Goal: Ask a question

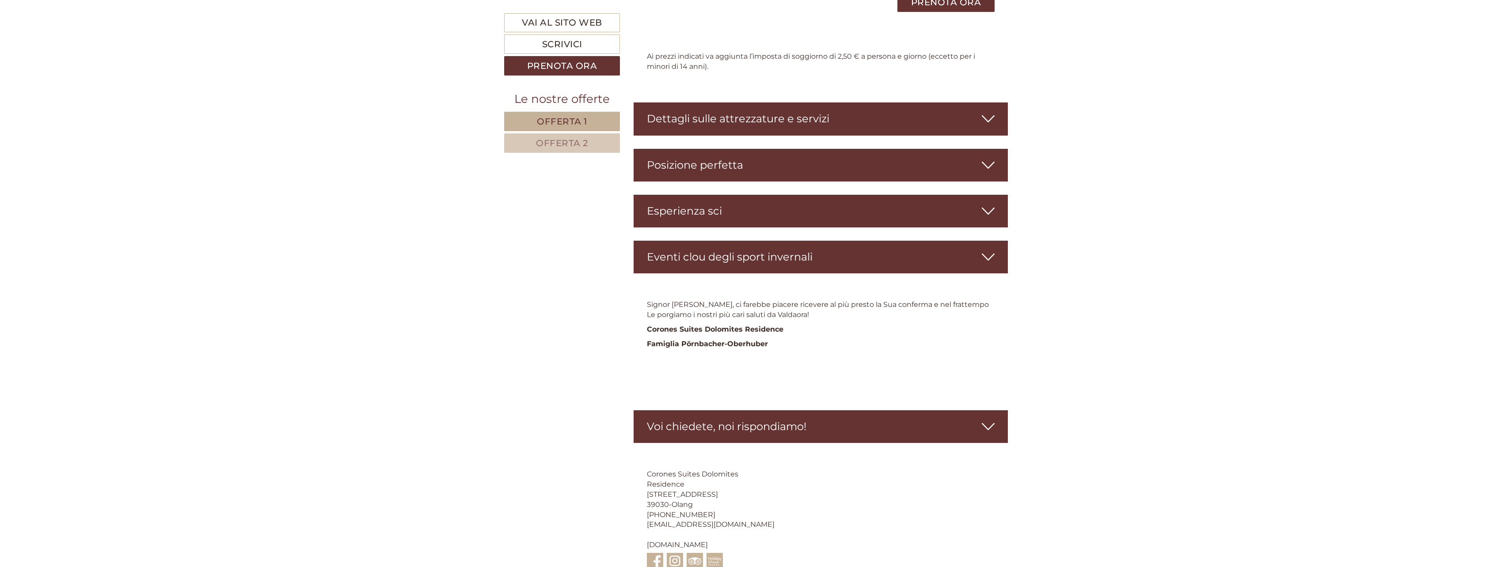
scroll to position [2121, 0]
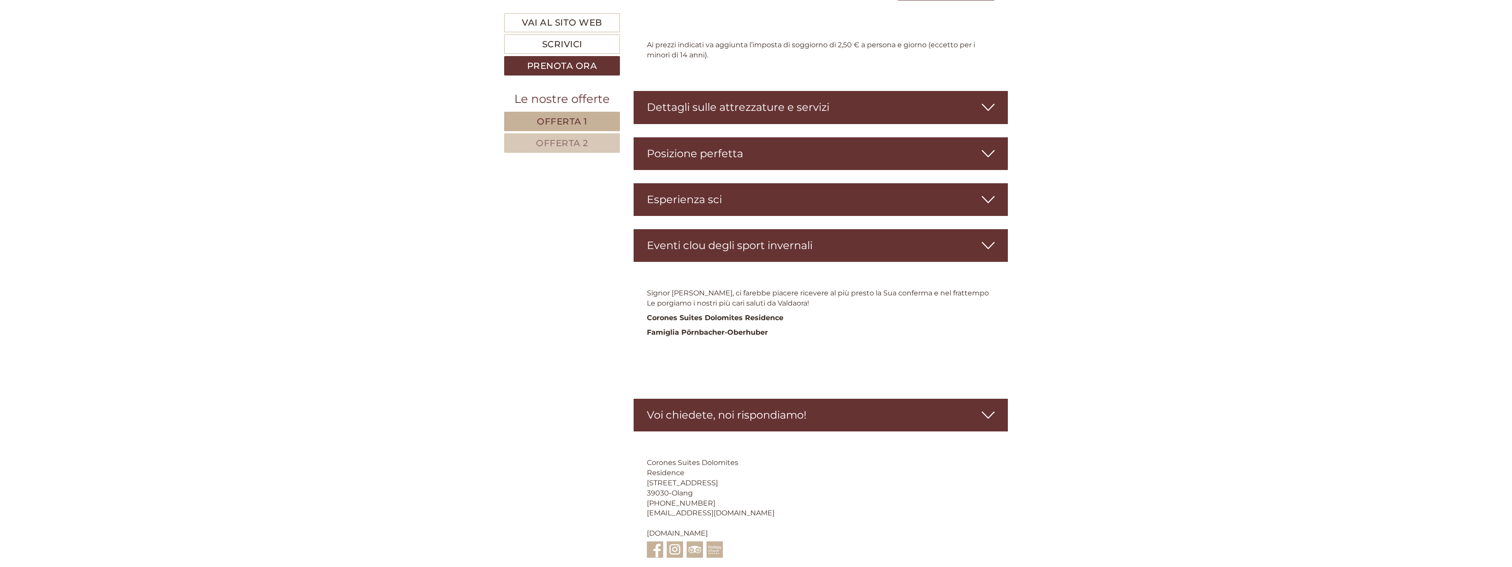
click at [844, 399] on div "Voi chiedete, noi rispondiamo!" at bounding box center [821, 415] width 375 height 33
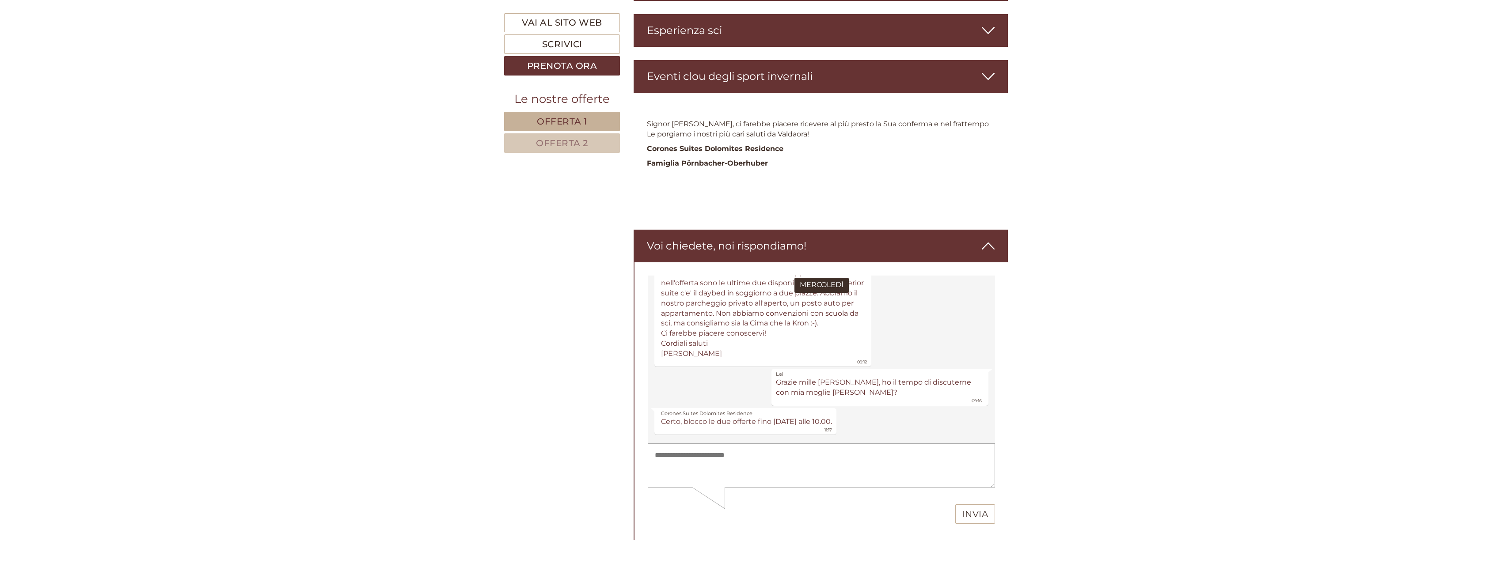
scroll to position [2297, 0]
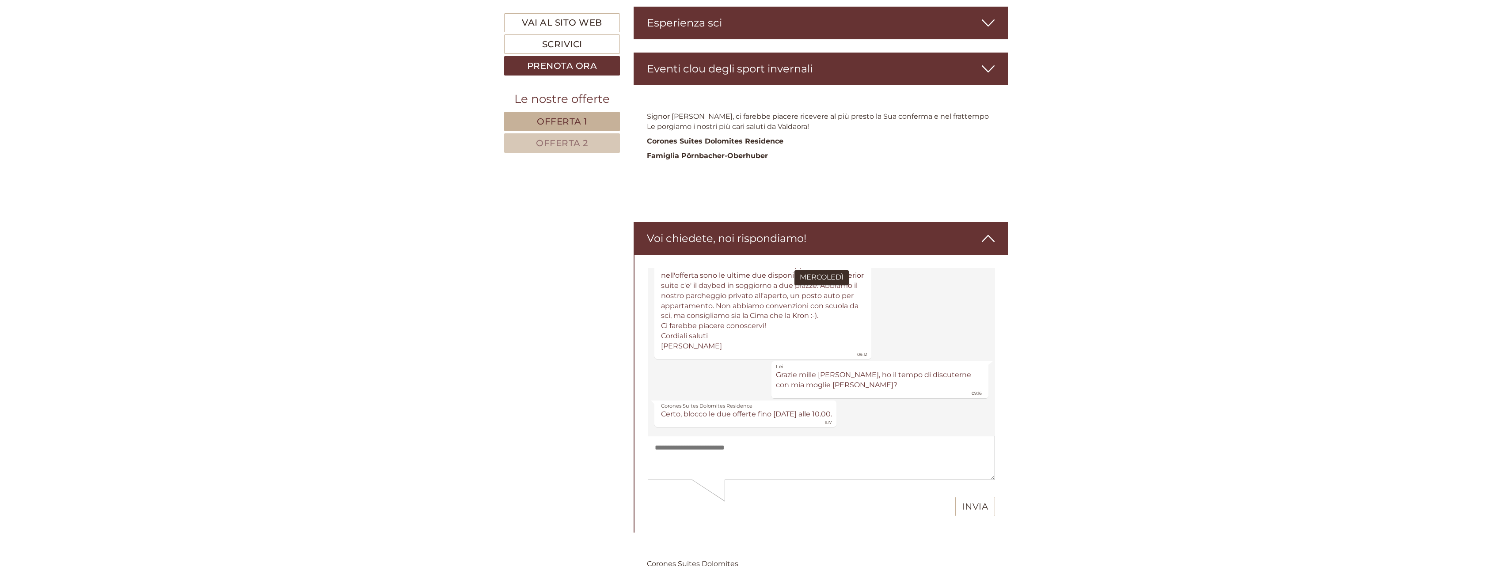
drag, startPoint x: 771, startPoint y: 465, endPoint x: 752, endPoint y: 471, distance: 20.5
click at [770, 466] on textarea at bounding box center [820, 458] width 347 height 45
type textarea "**********"
click at [971, 509] on button "Invia" at bounding box center [975, 506] width 40 height 19
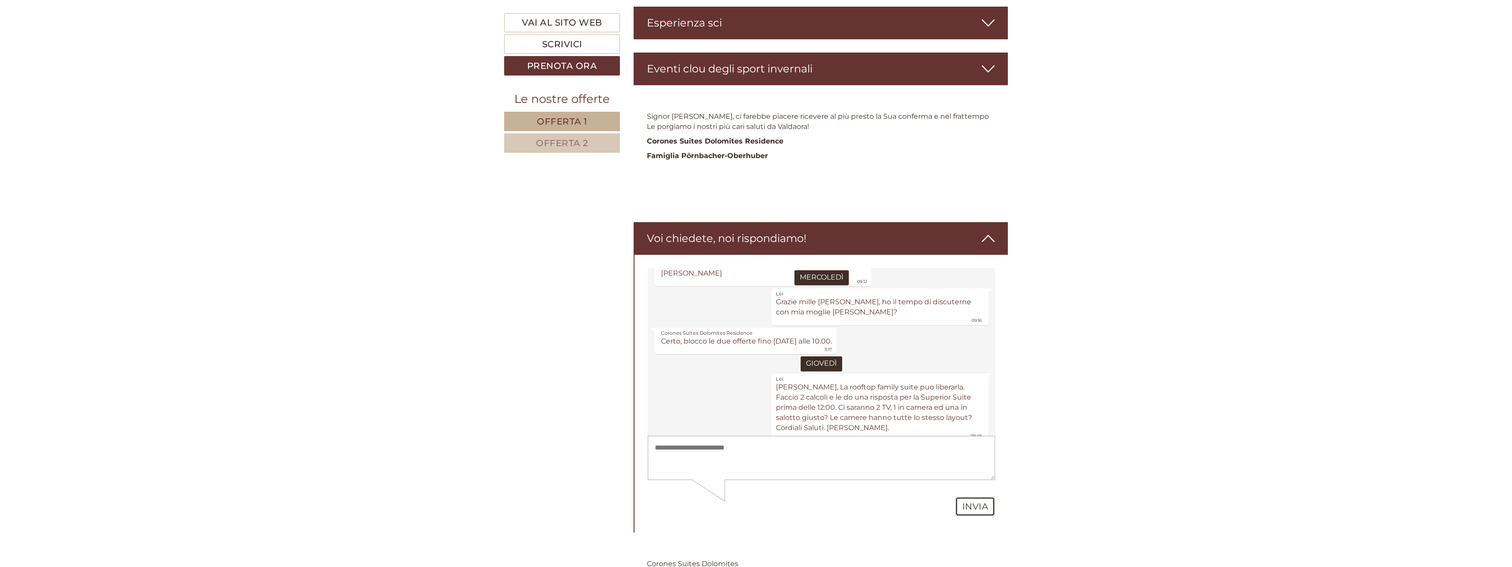
scroll to position [245, 0]
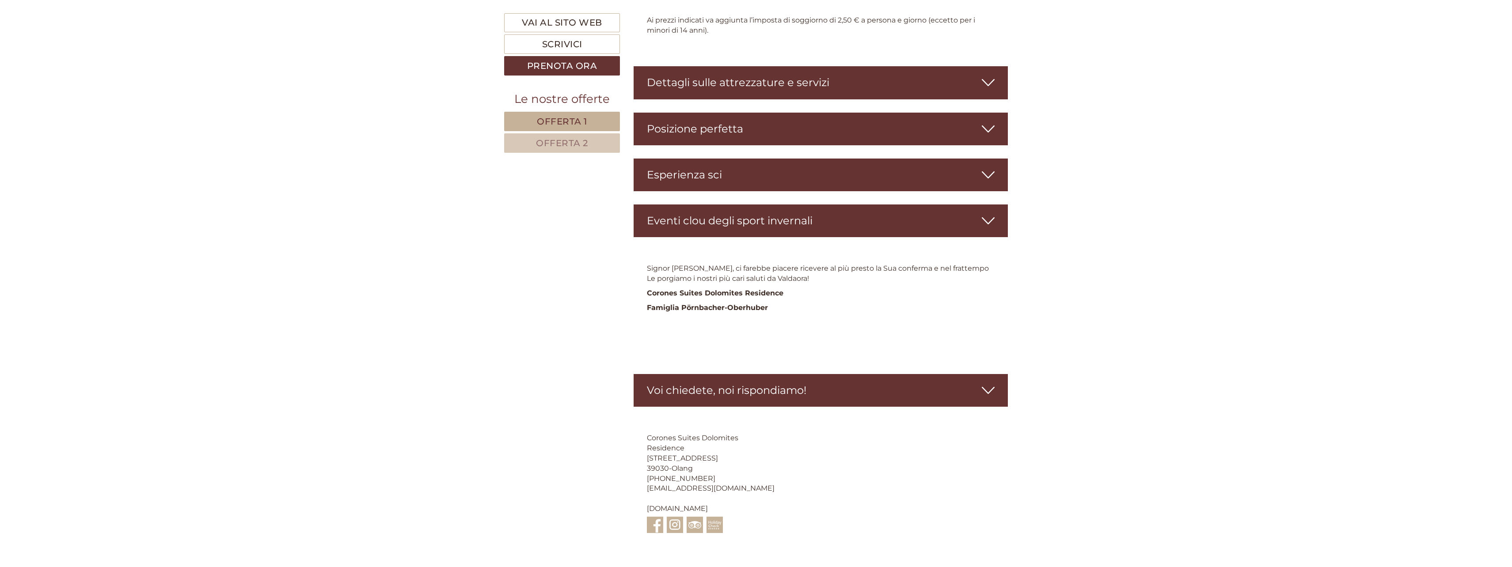
click at [885, 374] on div "Voi chiedete, noi rispondiamo!" at bounding box center [821, 390] width 375 height 33
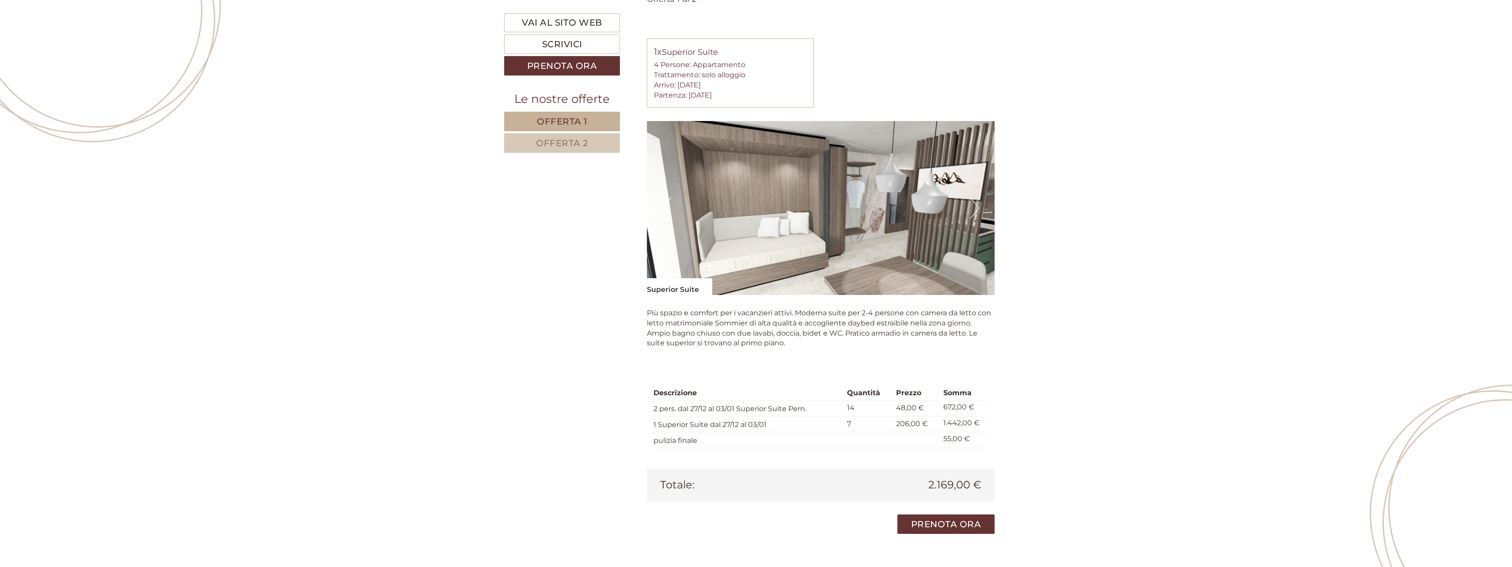
scroll to position [997, 0]
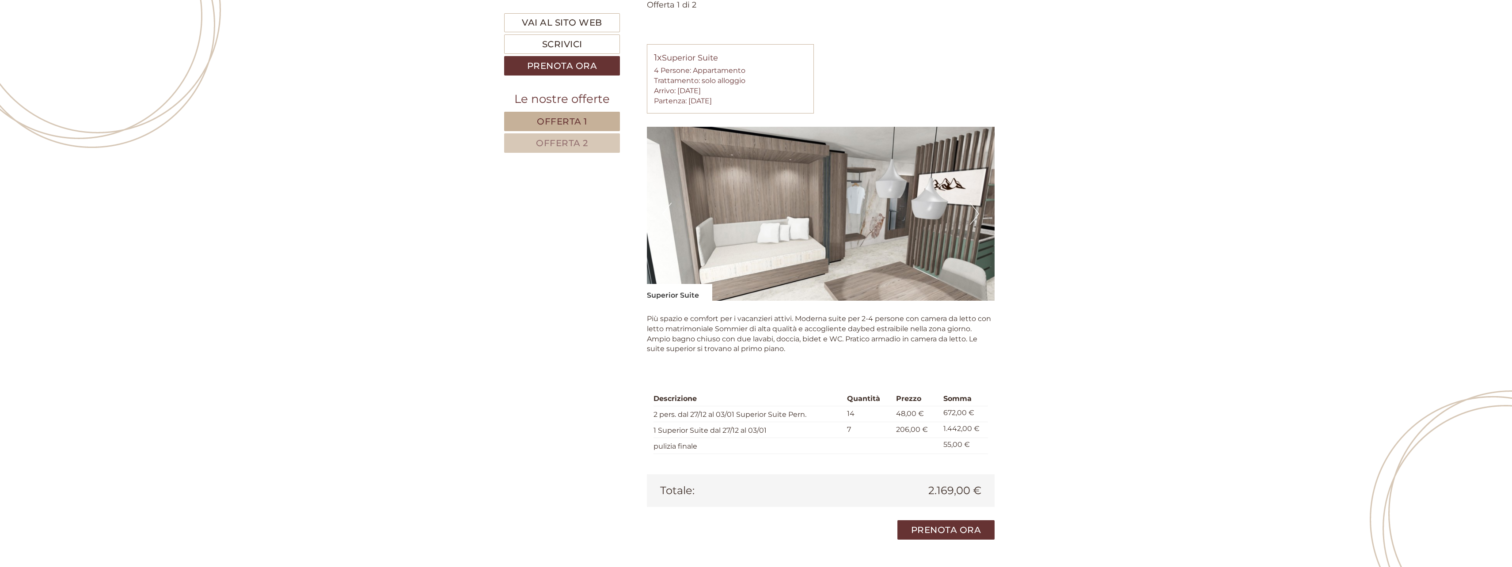
click at [859, 193] on img at bounding box center [821, 214] width 348 height 174
click at [976, 207] on button "Next" at bounding box center [974, 214] width 9 height 22
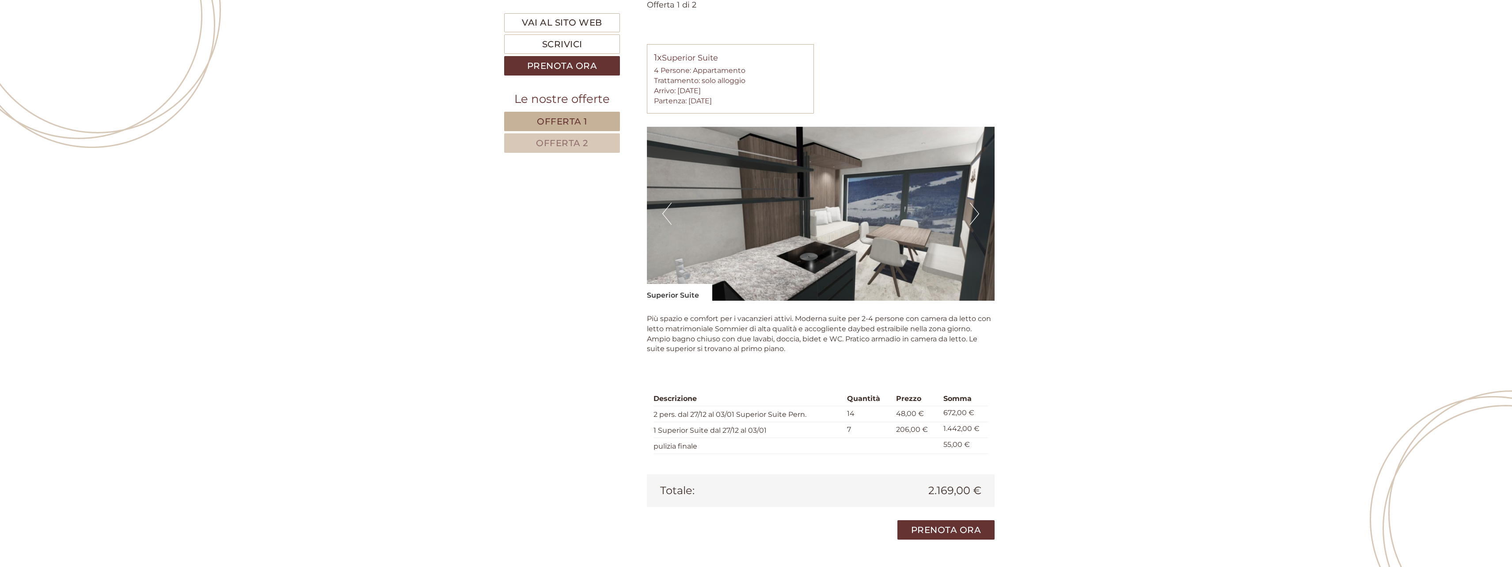
click at [976, 207] on button "Next" at bounding box center [974, 214] width 9 height 22
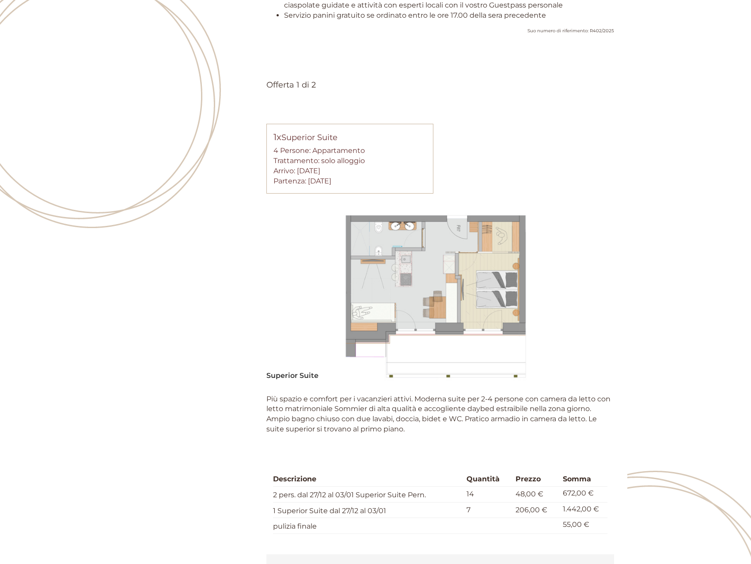
scroll to position [479, 0]
